Goal: Task Accomplishment & Management: Complete application form

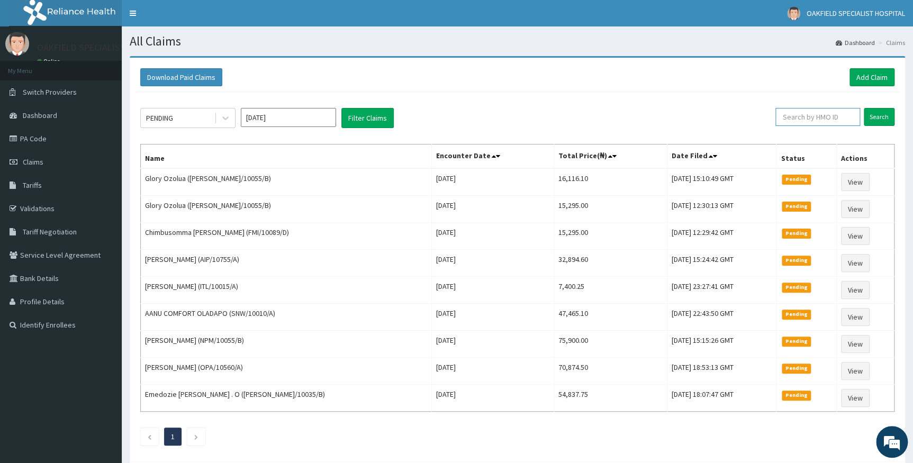
click at [819, 119] on input "text" at bounding box center [818, 117] width 85 height 18
paste input "ABP/10402/C"
type input "ABP/10402/C"
click at [881, 114] on input "Search" at bounding box center [879, 117] width 31 height 18
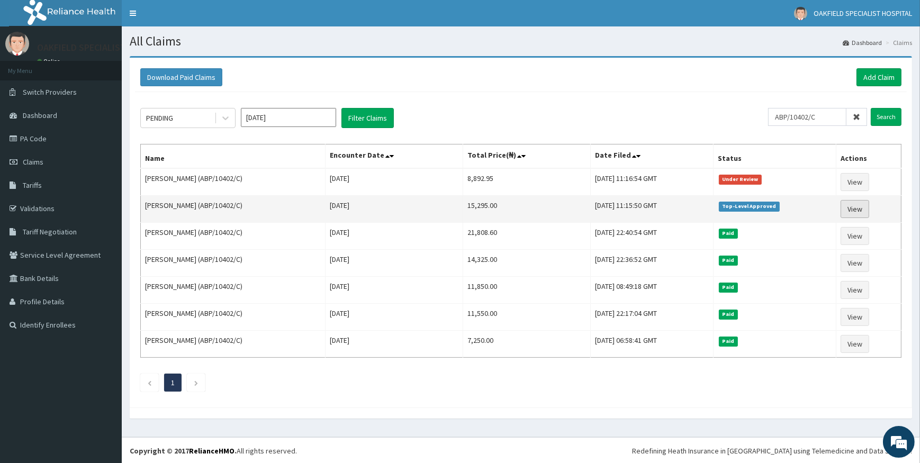
click at [863, 210] on link "View" at bounding box center [855, 209] width 29 height 18
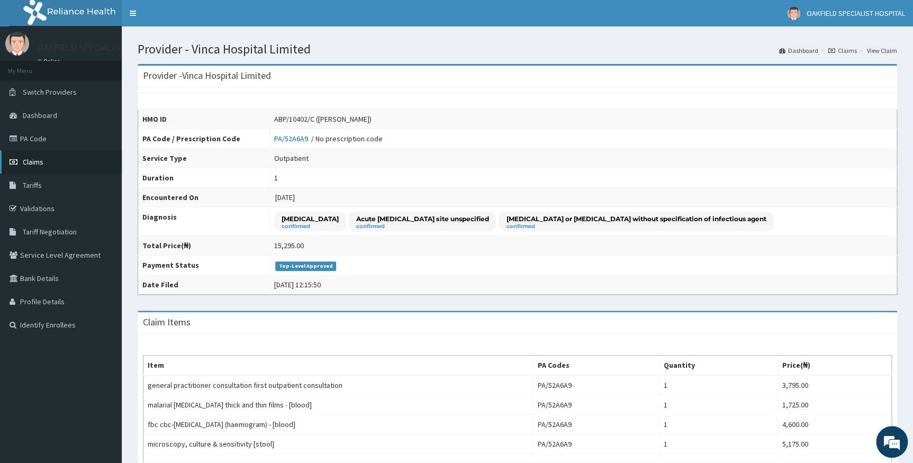
click at [30, 161] on span "Claims" at bounding box center [33, 162] width 21 height 10
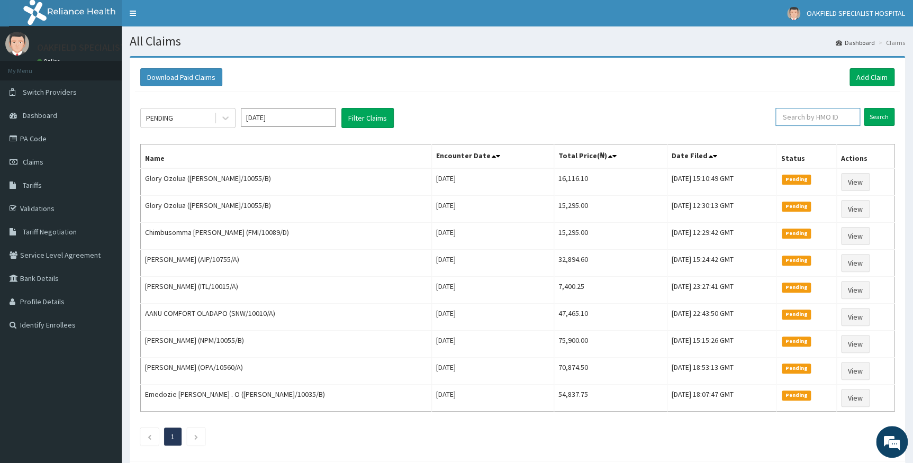
click at [813, 113] on input "text" at bounding box center [818, 117] width 85 height 18
paste input "ABP/10402/C"
type input "ABP/10402/C"
click at [871, 118] on input "Search" at bounding box center [879, 117] width 31 height 18
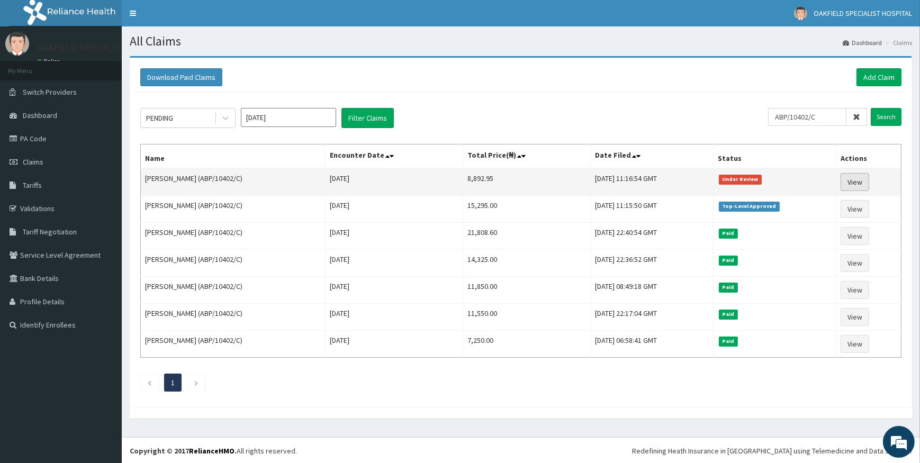
click at [858, 180] on link "View" at bounding box center [855, 182] width 29 height 18
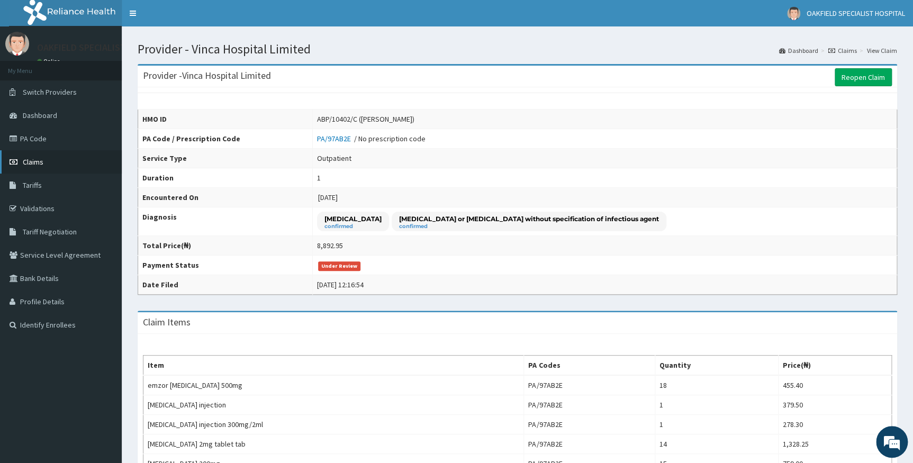
click at [37, 158] on span "Claims" at bounding box center [33, 162] width 21 height 10
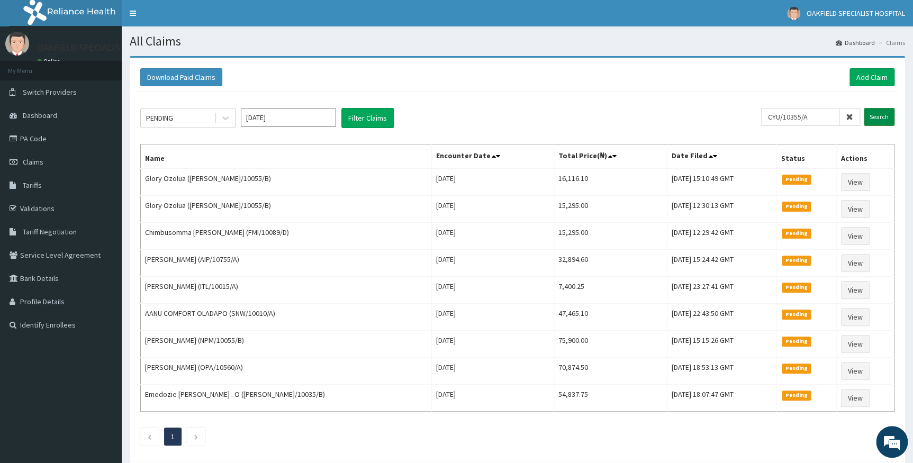
type input "CYU/10355/A"
click at [882, 115] on input "Search" at bounding box center [879, 117] width 31 height 18
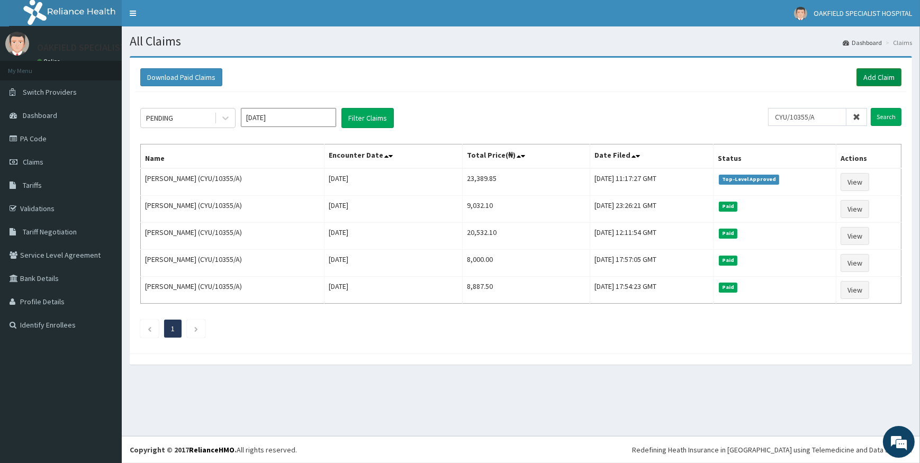
click at [886, 72] on link "Add Claim" at bounding box center [879, 77] width 45 height 18
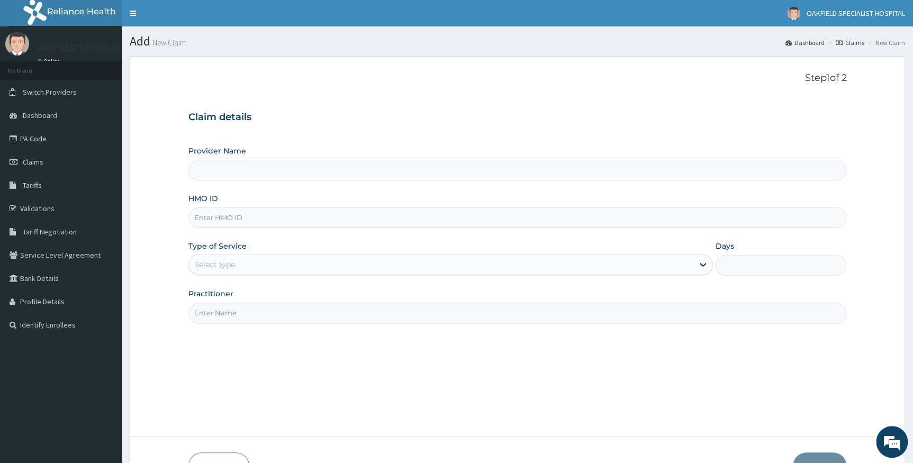
click at [214, 221] on input "HMO ID" at bounding box center [517, 218] width 659 height 21
paste input "ABP/10402/C"
type input "ABP/10402/C"
type input "Vinca Hospital Limited"
type input "ABP/10402/C"
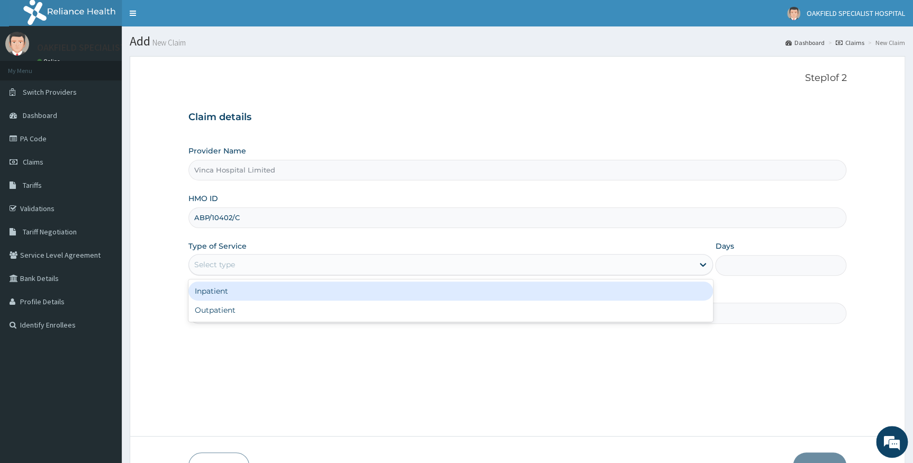
click at [238, 267] on div "Select type" at bounding box center [441, 264] width 505 height 17
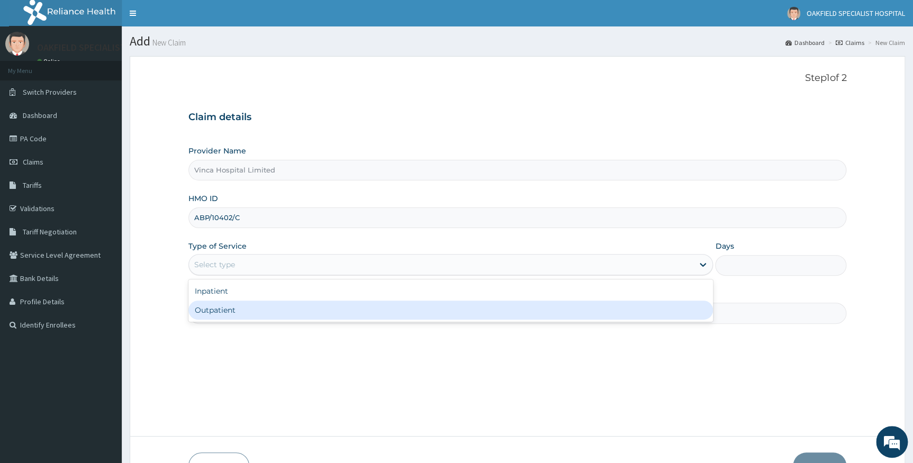
click at [234, 307] on div "Outpatient" at bounding box center [450, 310] width 525 height 19
type input "1"
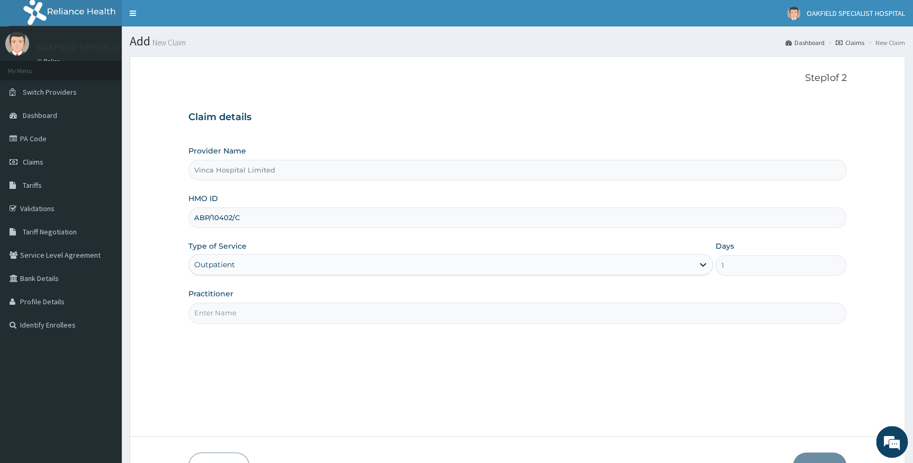
drag, startPoint x: 237, startPoint y: 315, endPoint x: 227, endPoint y: 317, distance: 9.7
click at [237, 314] on input "Practitioner" at bounding box center [517, 313] width 659 height 21
click at [231, 309] on input "DR CHARTITY" at bounding box center [517, 313] width 659 height 21
click at [286, 318] on input "DR CHARITY" at bounding box center [517, 313] width 659 height 21
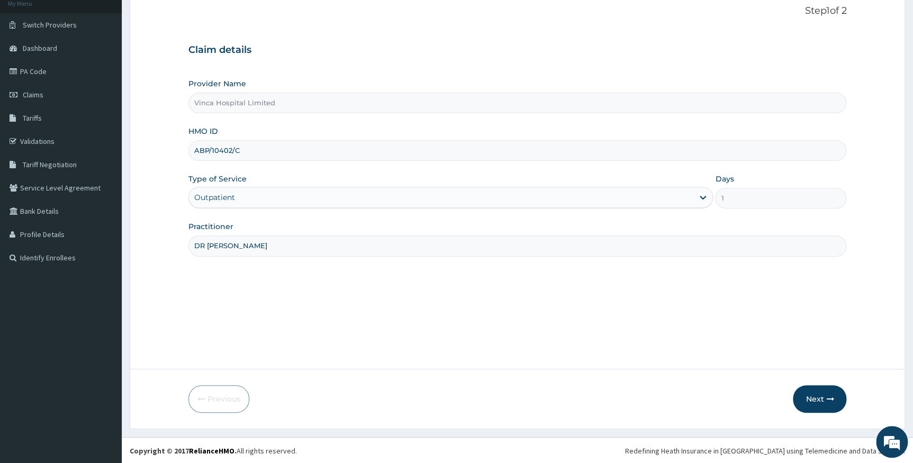
scroll to position [68, 0]
type input "DR CHARITY"
click at [820, 389] on button "Next" at bounding box center [819, 399] width 53 height 28
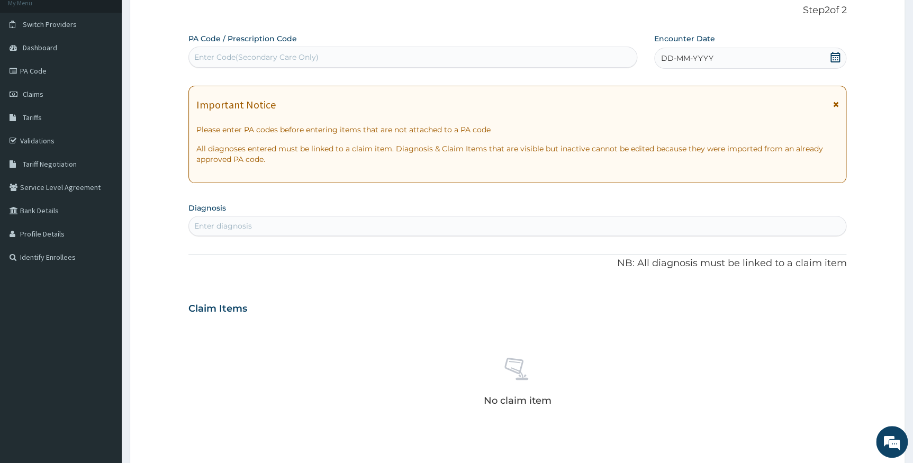
click at [232, 52] on div "Enter Code(Secondary Care Only)" at bounding box center [256, 57] width 124 height 11
paste input "PA/980005"
type input "PA/980005"
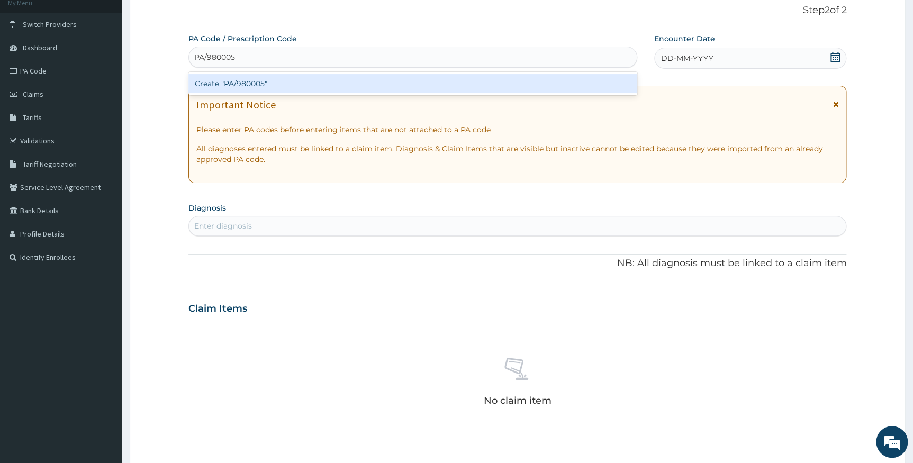
click at [244, 86] on div "Create "PA/980005"" at bounding box center [412, 83] width 449 height 19
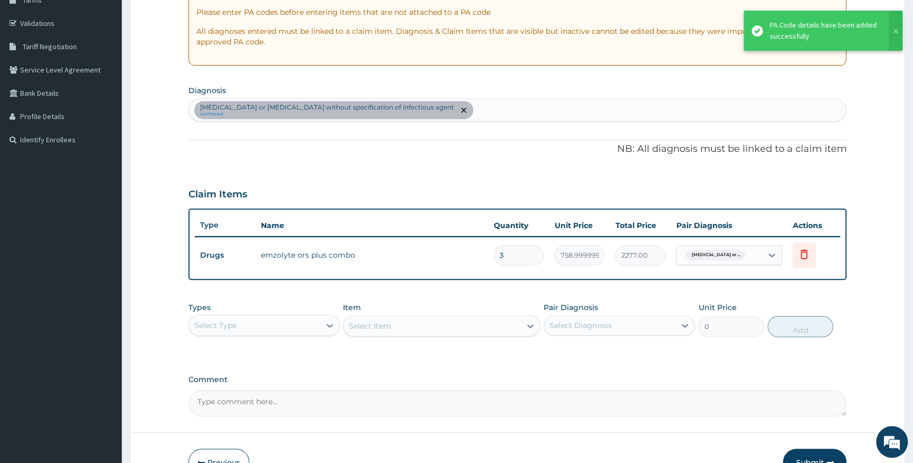
scroll to position [249, 0]
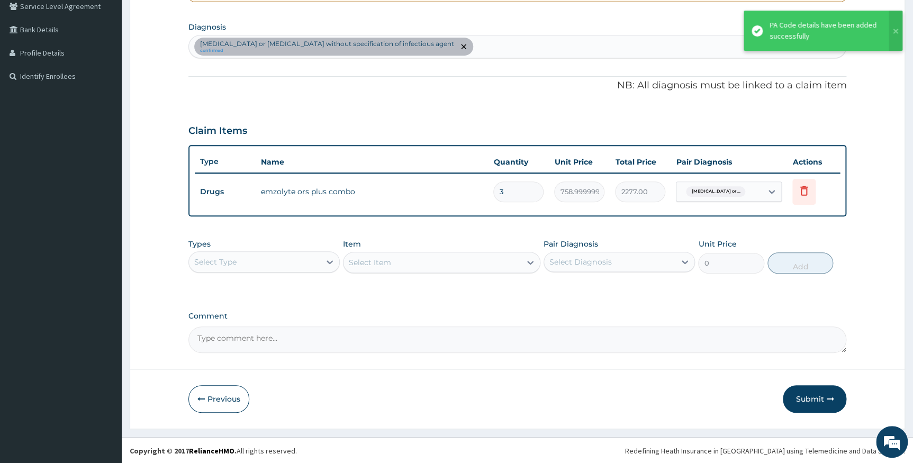
click at [537, 290] on div "Types Select Type Item Select Item Pair Diagnosis Select Diagnosis Unit Price 0…" at bounding box center [517, 264] width 659 height 61
click at [815, 397] on button "Submit" at bounding box center [815, 399] width 64 height 28
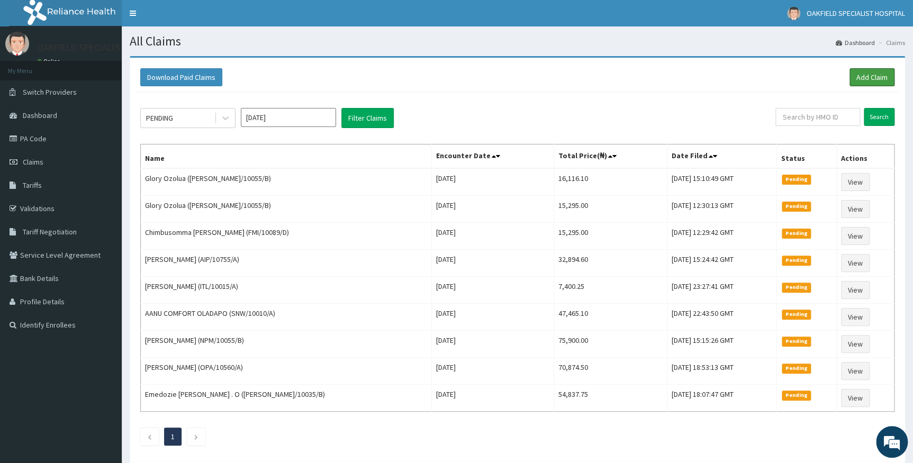
drag, startPoint x: 872, startPoint y: 74, endPoint x: 842, endPoint y: 56, distance: 34.7
click at [872, 74] on link "Add Claim" at bounding box center [872, 77] width 45 height 18
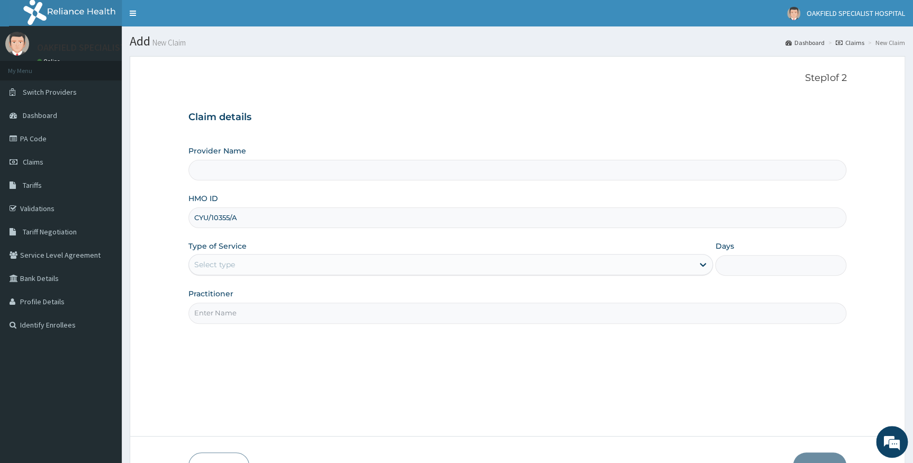
type input "Vinca Hospital Limited"
type input "CYU/10355/A"
click at [232, 263] on div "Select type" at bounding box center [214, 264] width 41 height 11
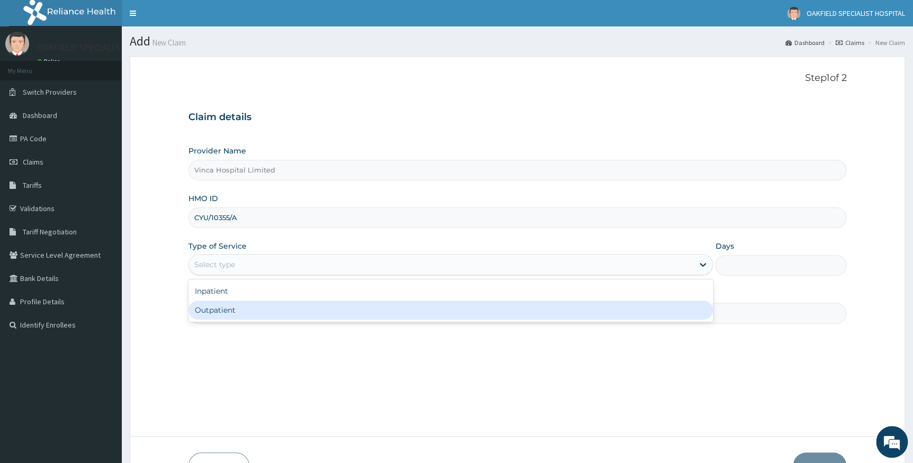
click at [234, 306] on div "Outpatient" at bounding box center [450, 310] width 525 height 19
type input "1"
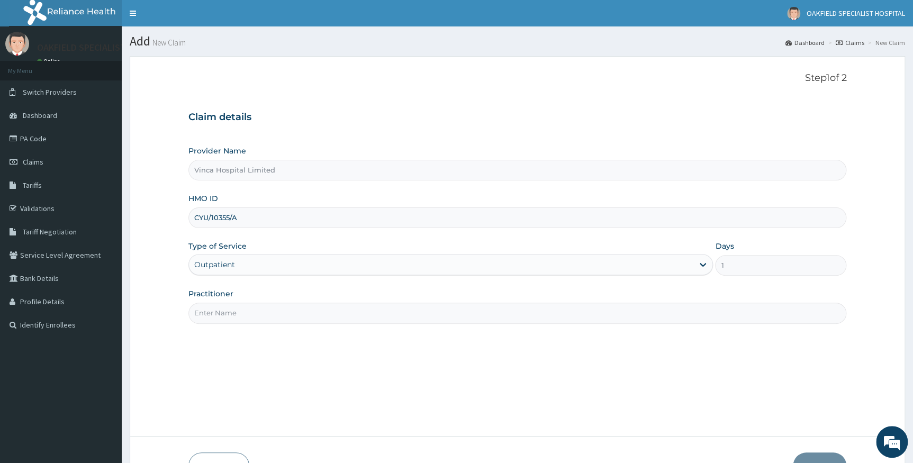
click at [234, 309] on input "Practitioner" at bounding box center [517, 313] width 659 height 21
type input "DR [PERSON_NAME]"
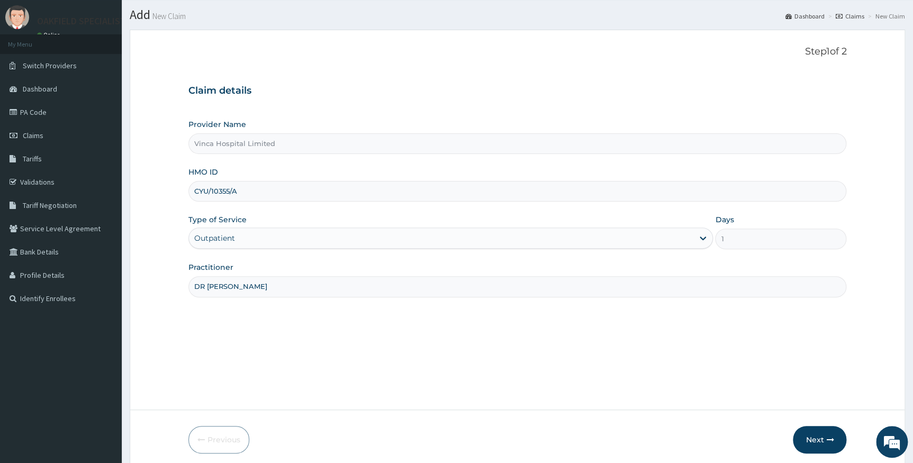
scroll to position [68, 0]
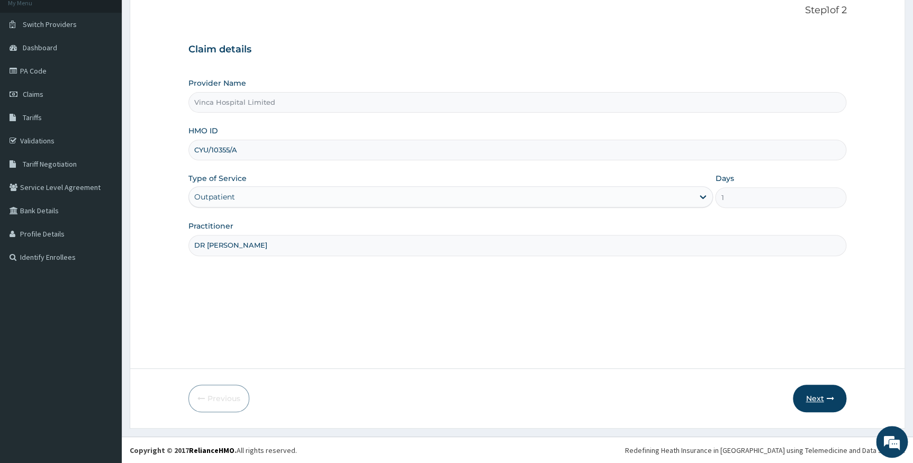
click at [813, 397] on button "Next" at bounding box center [819, 399] width 53 height 28
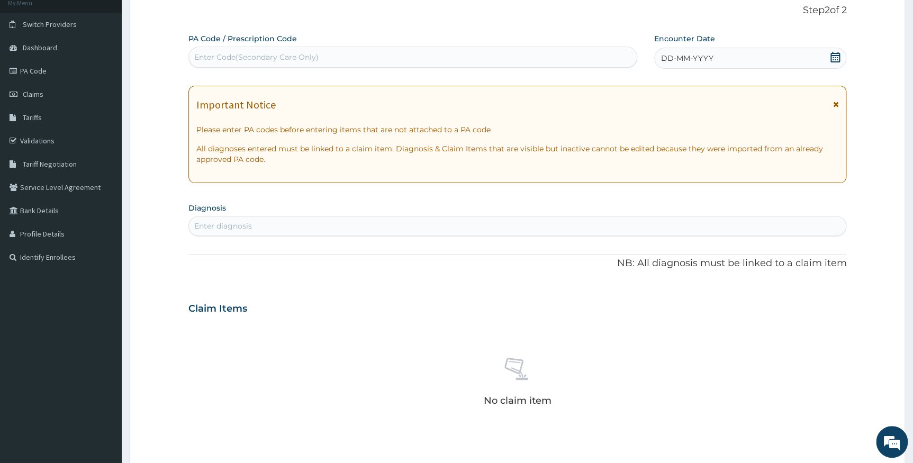
scroll to position [0, 0]
click at [236, 60] on div "Enter Code(Secondary Care Only)" at bounding box center [256, 57] width 124 height 11
paste input "PA/D32D1B"
type input "PA/D32D1B"
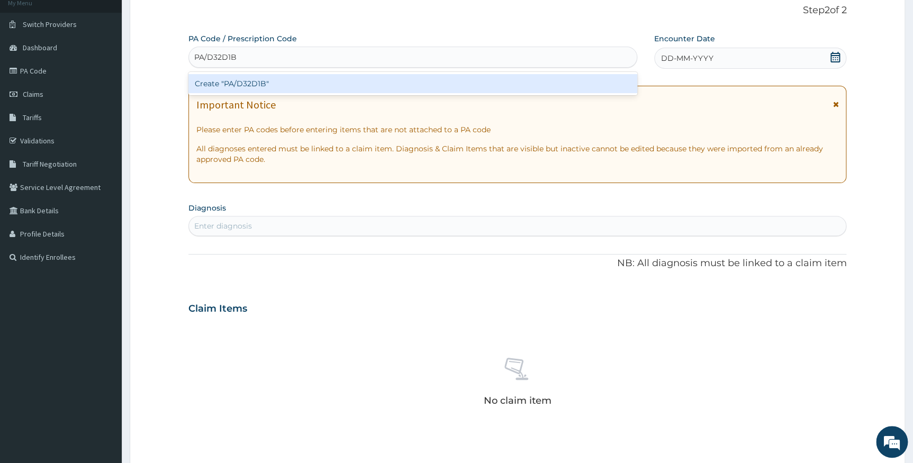
click at [256, 88] on div "Create "PA/D32D1B"" at bounding box center [412, 83] width 449 height 19
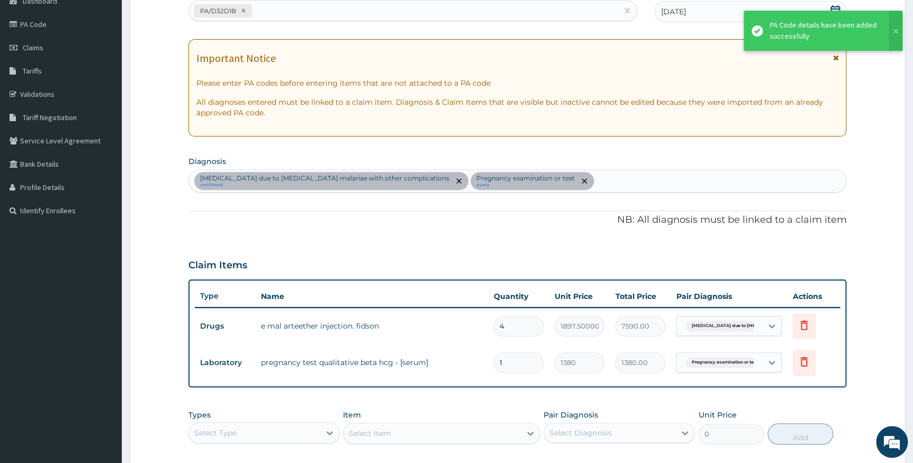
scroll to position [164, 0]
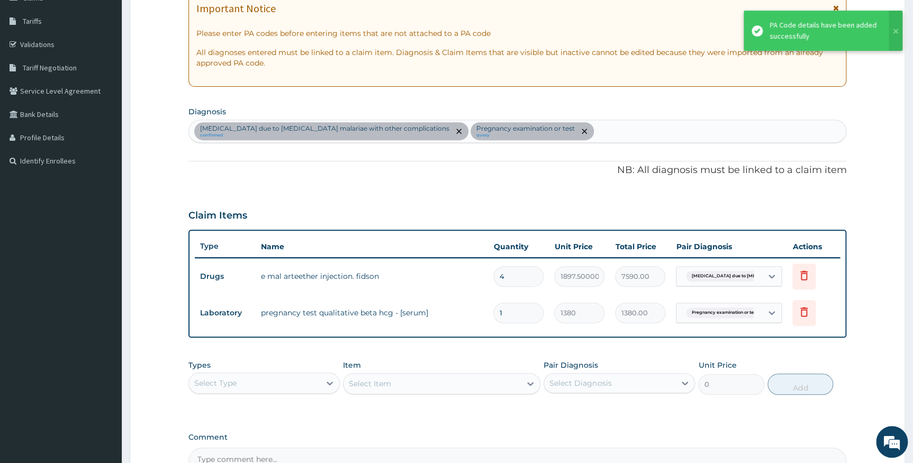
click at [487, 350] on div "PA Code / Prescription Code PA/D32D1B Encounter Date 11-10-2025 Important Notic…" at bounding box center [517, 205] width 659 height 537
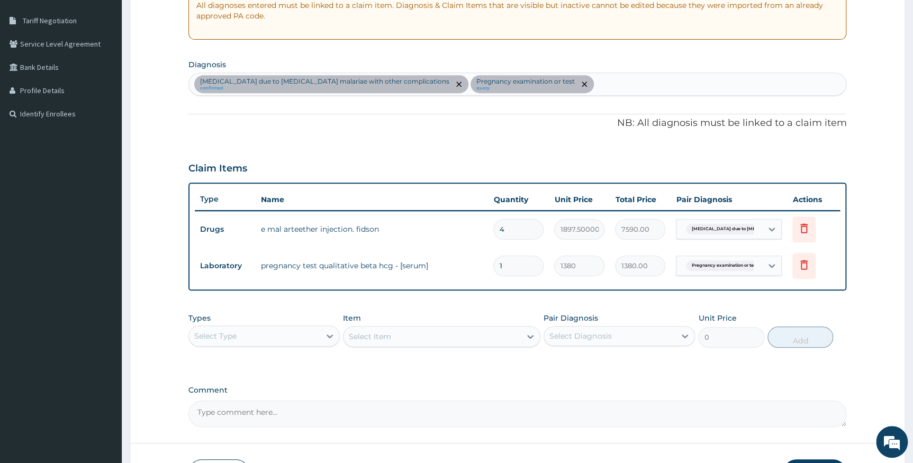
scroll to position [286, 0]
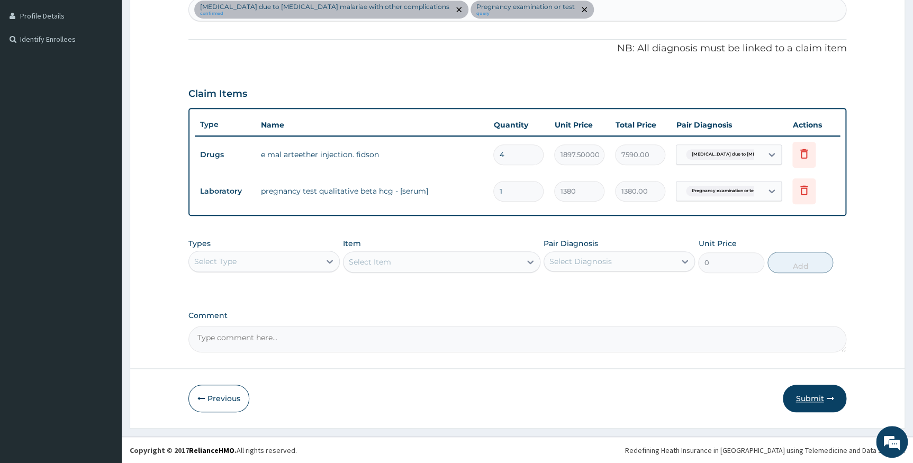
click at [814, 396] on button "Submit" at bounding box center [815, 399] width 64 height 28
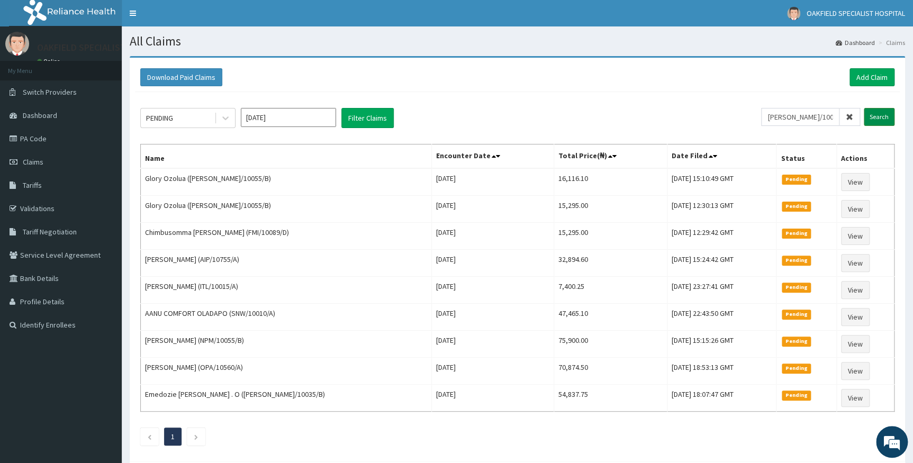
type input "[PERSON_NAME]/10055/B"
click at [882, 120] on input "Search" at bounding box center [879, 117] width 31 height 18
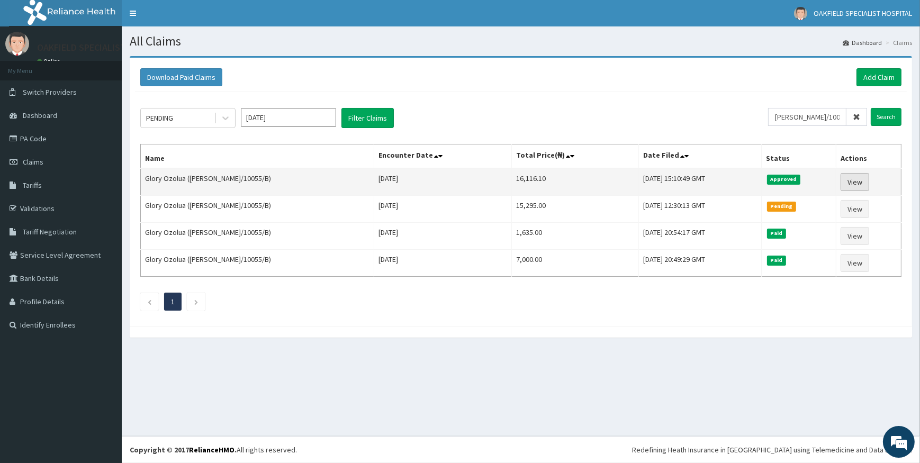
click at [847, 180] on link "View" at bounding box center [855, 182] width 29 height 18
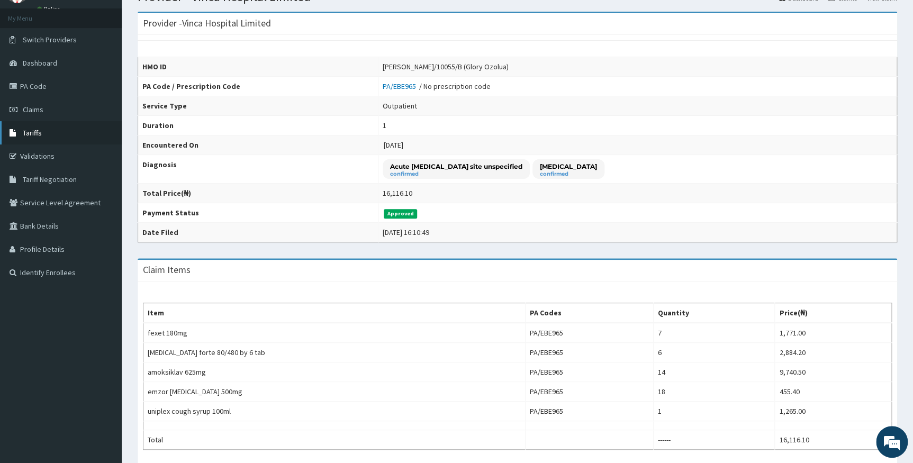
scroll to position [48, 0]
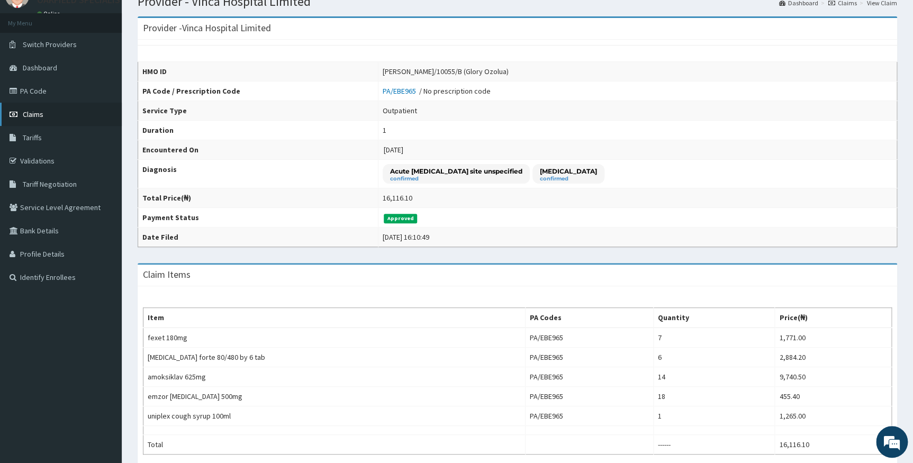
click at [46, 111] on link "Claims" at bounding box center [61, 114] width 122 height 23
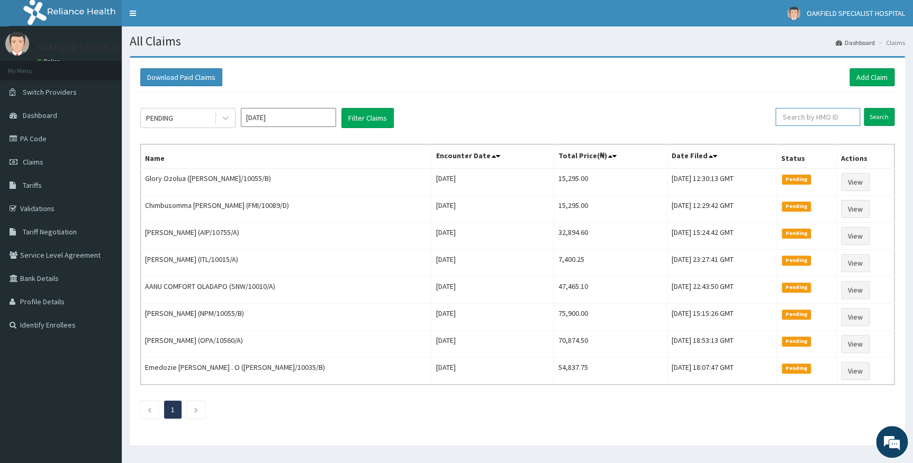
drag, startPoint x: 824, startPoint y: 116, endPoint x: 820, endPoint y: 111, distance: 7.2
click at [822, 114] on input "text" at bounding box center [818, 117] width 85 height 18
paste input "FMI/10089/D"
click at [884, 113] on input "Search" at bounding box center [879, 117] width 31 height 18
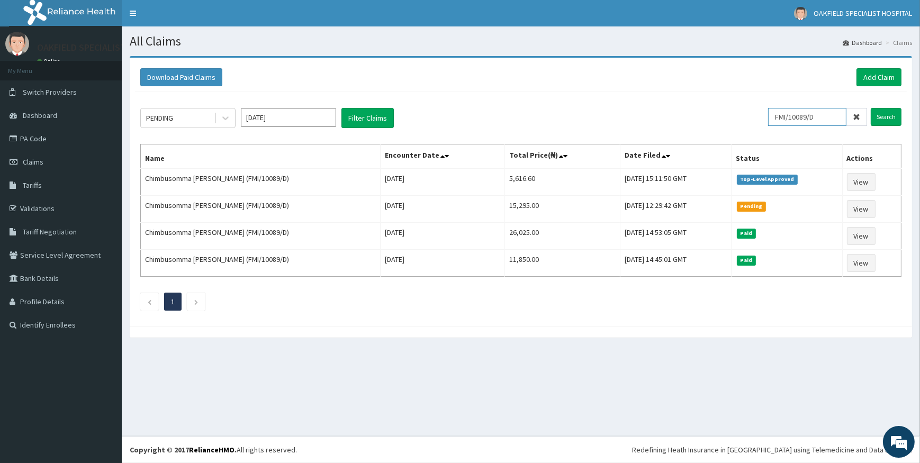
drag, startPoint x: 827, startPoint y: 116, endPoint x: 690, endPoint y: 121, distance: 136.2
click at [690, 121] on div "PENDING [DATE] Filter Claims FMI/10089/D Search" at bounding box center [520, 118] width 761 height 20
paste input "A"
type input "FMI/10089/A"
click at [893, 114] on input "Search" at bounding box center [886, 117] width 31 height 18
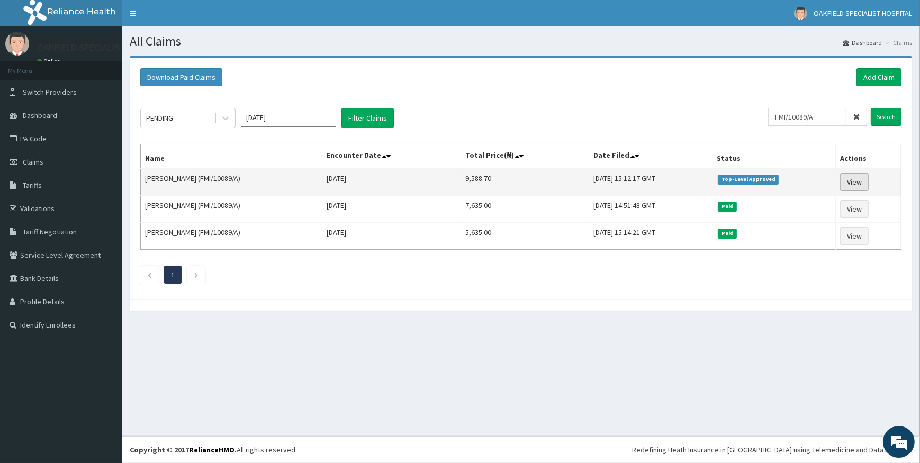
click at [861, 183] on link "View" at bounding box center [854, 182] width 29 height 18
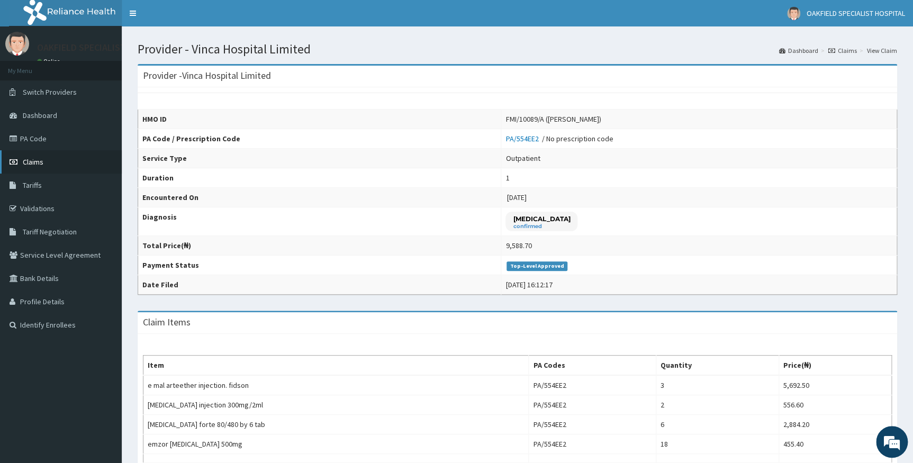
click at [19, 162] on icon at bounding box center [15, 161] width 11 height 7
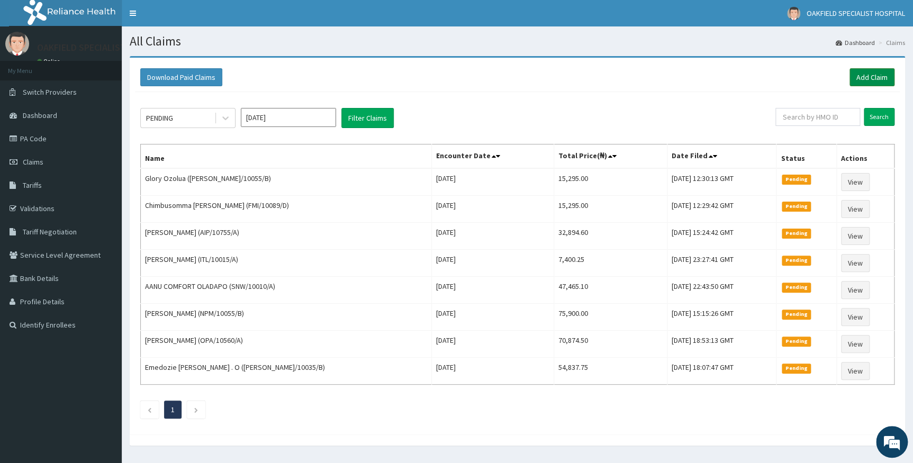
click at [868, 79] on link "Add Claim" at bounding box center [872, 77] width 45 height 18
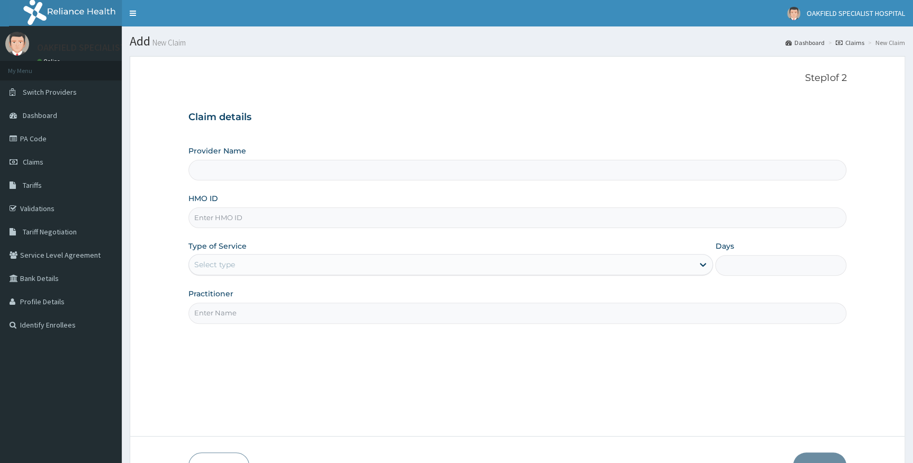
click at [255, 221] on input "HMO ID" at bounding box center [517, 218] width 659 height 21
paste input "FMI/10089/A"
type input "FMI/10089/A"
click at [234, 265] on div "Select type" at bounding box center [214, 264] width 41 height 11
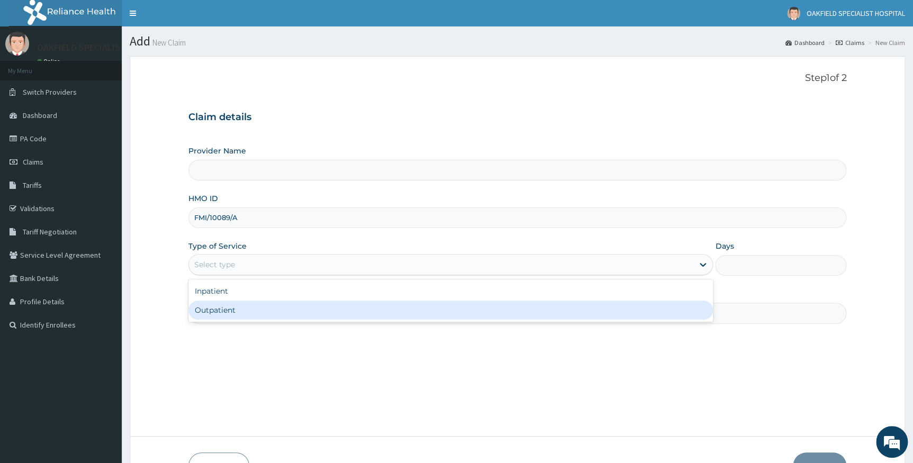
click at [222, 305] on div "Outpatient" at bounding box center [450, 310] width 525 height 19
type input "1"
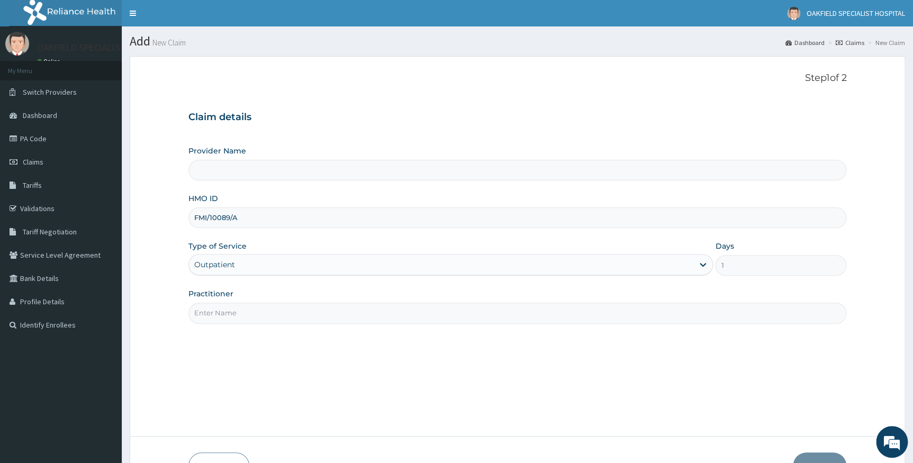
type input "Vinca Hospital Limited"
click at [226, 309] on input "Practitioner" at bounding box center [517, 313] width 659 height 21
type input "DR CHARITY"
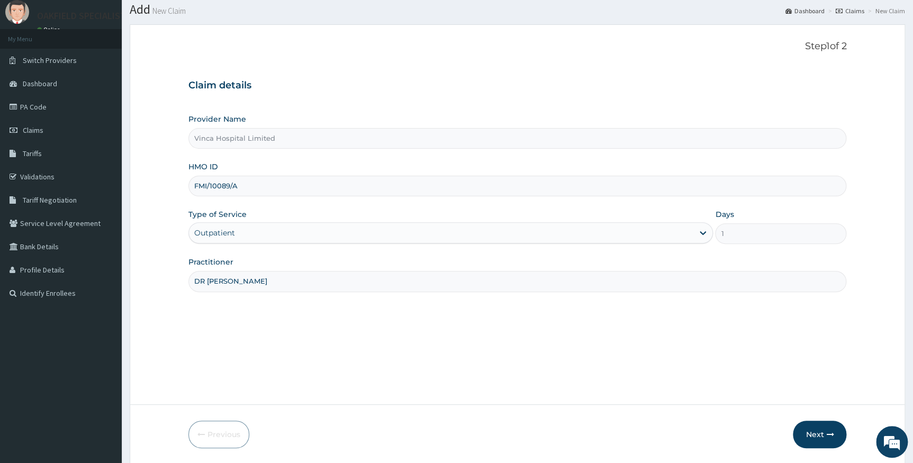
scroll to position [48, 0]
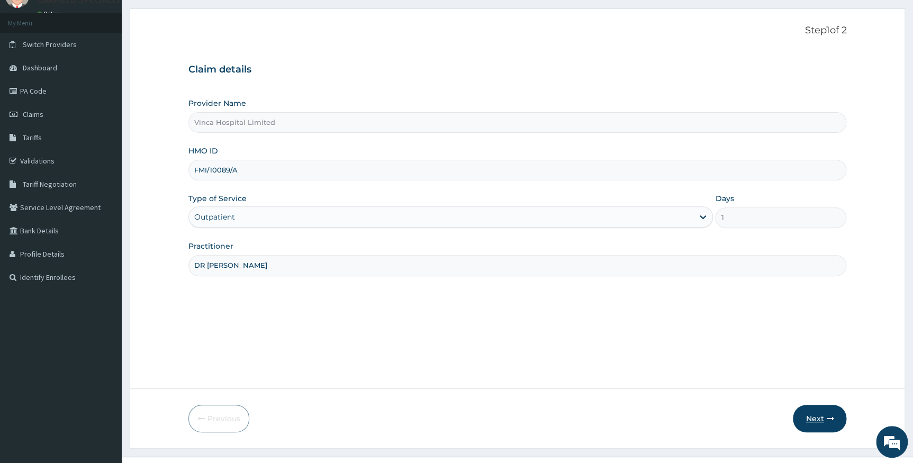
click at [801, 416] on button "Next" at bounding box center [819, 419] width 53 height 28
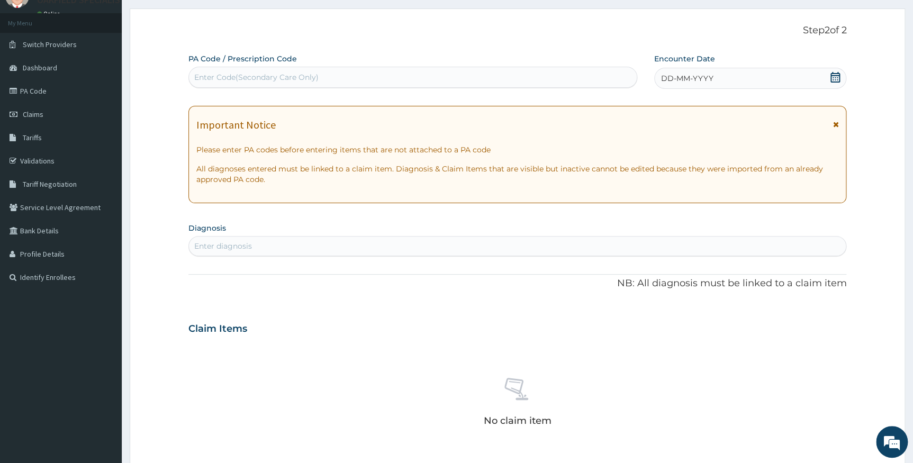
click at [243, 76] on div "Enter Code(Secondary Care Only)" at bounding box center [256, 77] width 124 height 11
paste input "PA/94EF36"
type input "PA/94EF36"
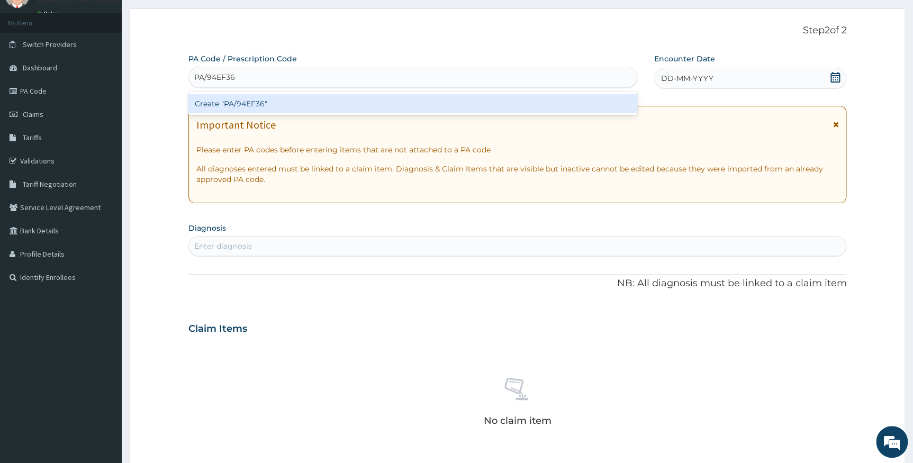
click at [239, 111] on div "Create "PA/94EF36"" at bounding box center [412, 103] width 449 height 19
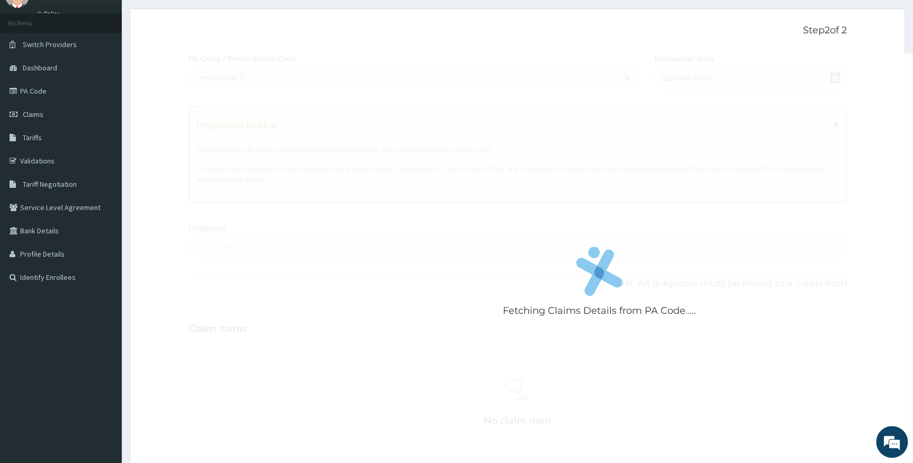
scroll to position [323, 0]
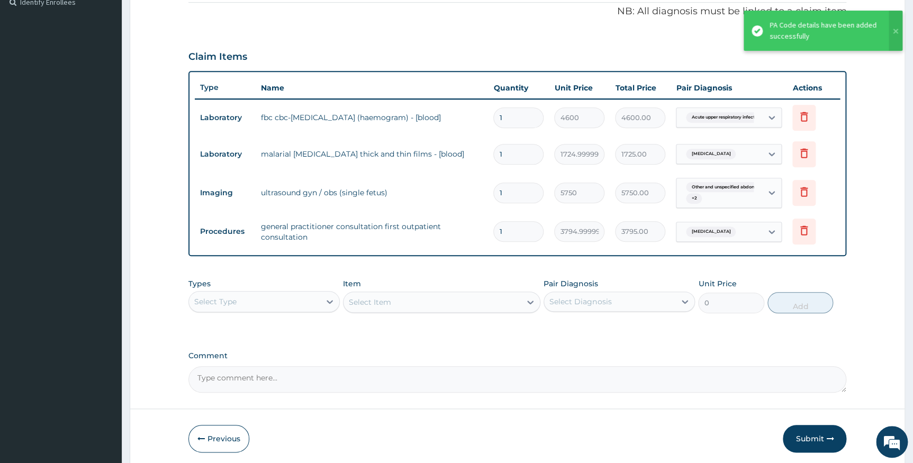
click at [588, 327] on div "Types Select Type Item Select Item Pair Diagnosis Select Diagnosis Unit Price 0…" at bounding box center [517, 303] width 659 height 61
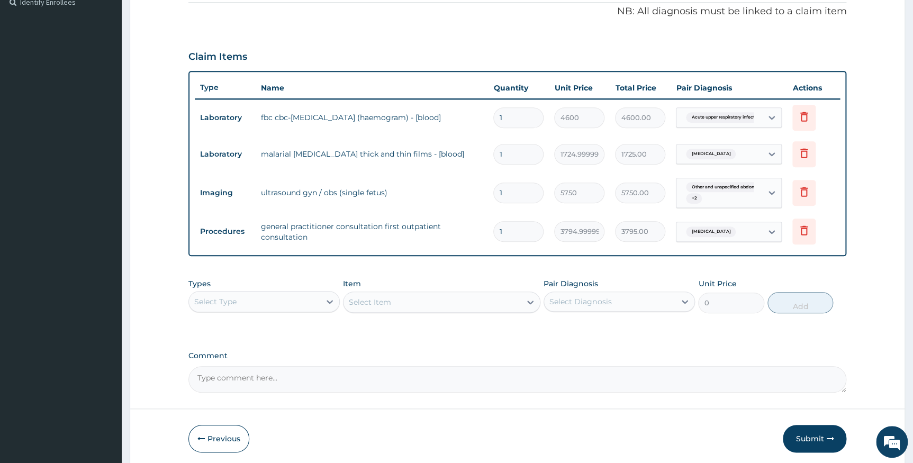
scroll to position [364, 0]
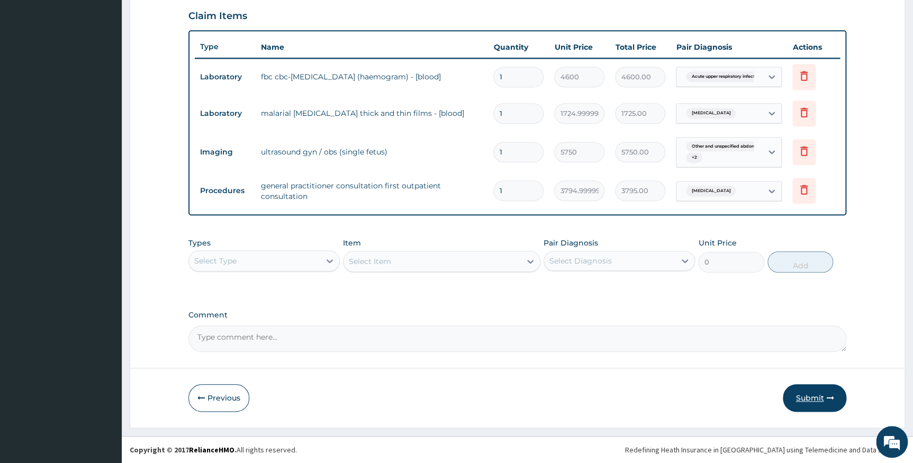
click at [815, 395] on button "Submit" at bounding box center [815, 398] width 64 height 28
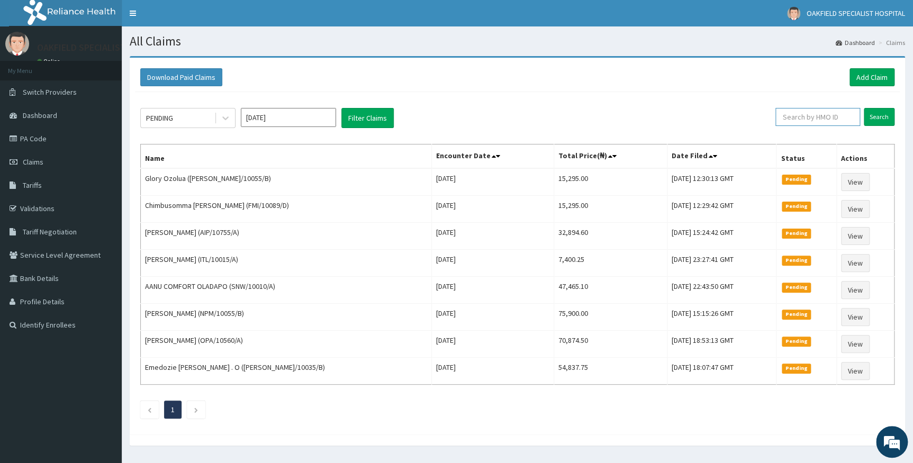
click at [818, 119] on input "text" at bounding box center [818, 117] width 85 height 18
paste input "FMI/10089/A"
type input "FMI/10089/A"
click at [874, 111] on input "Search" at bounding box center [879, 117] width 31 height 18
